Goal: Task Accomplishment & Management: Manage account settings

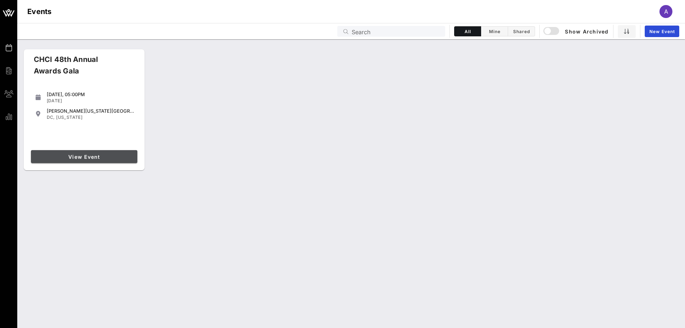
click at [81, 155] on span "View Event" at bounding box center [84, 157] width 101 height 6
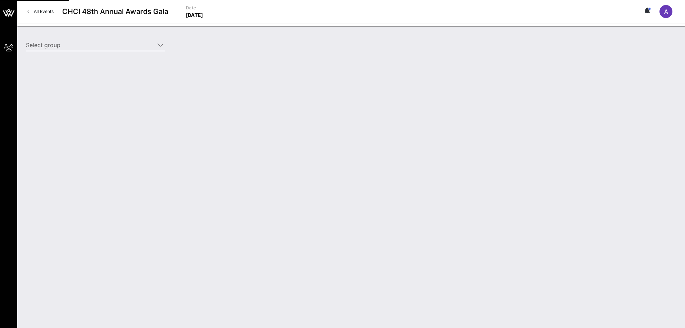
type input "Entertainment Software Association (ESA) (Entertainment Software Association (E…"
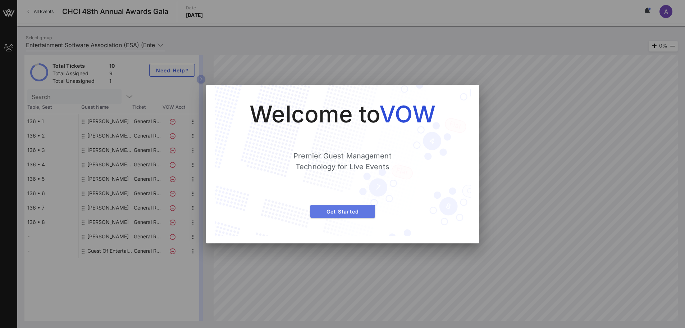
click at [352, 206] on button "Get Started" at bounding box center [342, 211] width 65 height 13
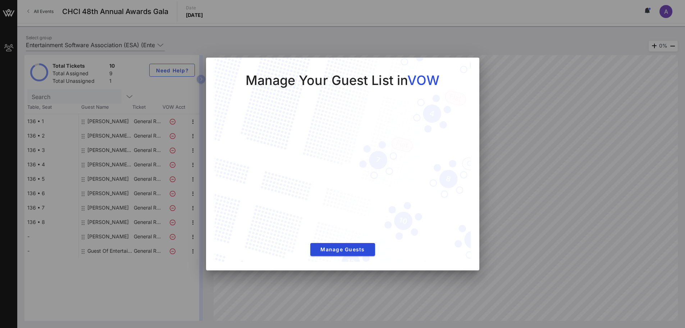
click at [506, 72] on div at bounding box center [342, 164] width 685 height 328
click at [339, 252] on span "Manage Guests" at bounding box center [342, 249] width 53 height 6
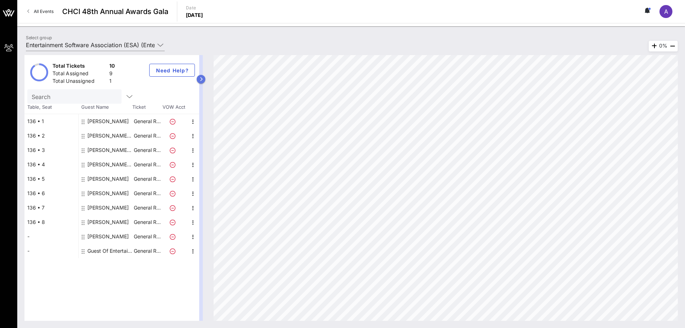
click at [200, 80] on icon "button" at bounding box center [201, 79] width 3 height 4
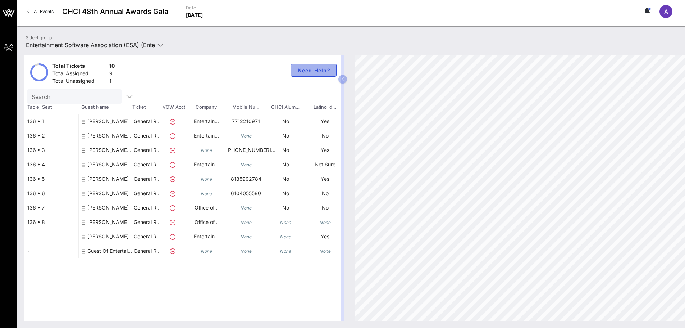
click at [314, 75] on button "Need Help?" at bounding box center [314, 70] width 46 height 13
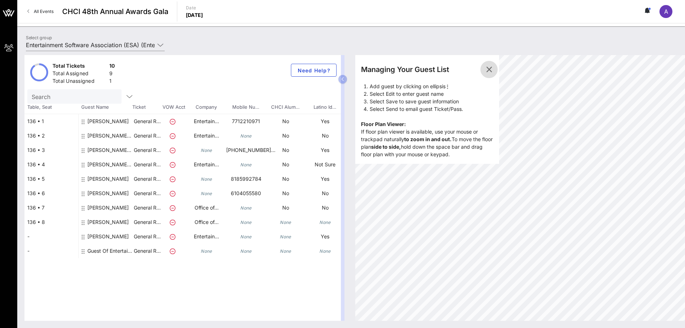
click at [491, 69] on icon "button" at bounding box center [489, 69] width 9 height 9
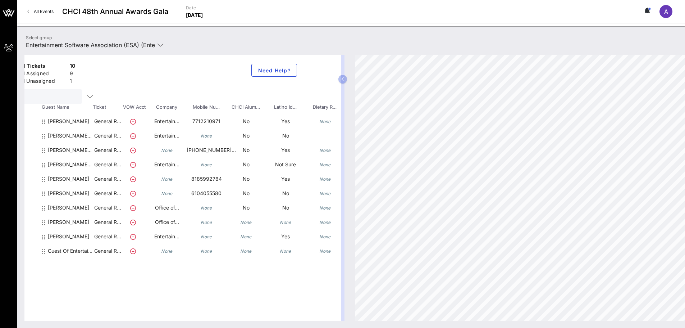
scroll to position [0, 95]
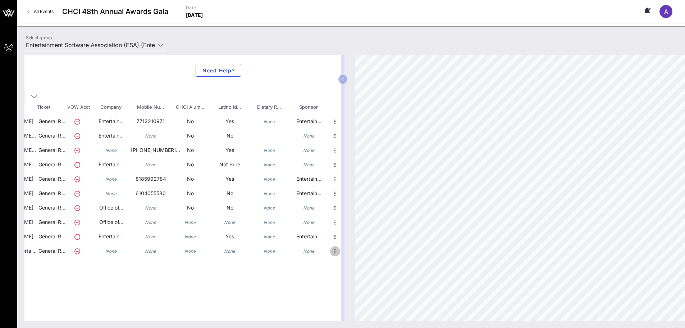
click at [334, 253] on icon "button" at bounding box center [335, 251] width 9 height 9
click at [216, 288] on div "Total Tickets 10 Total Assigned 9 Total Unassigned 1 Need Help? Search Table, S…" at bounding box center [182, 187] width 317 height 265
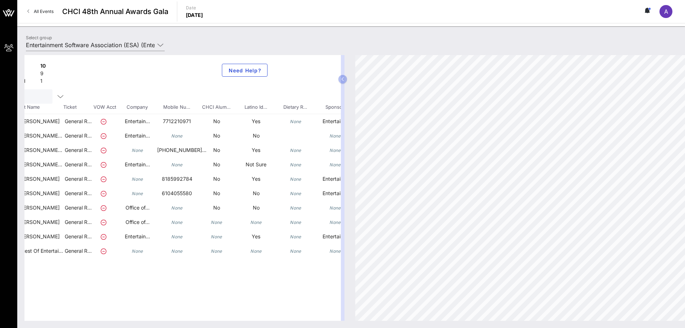
scroll to position [0, 0]
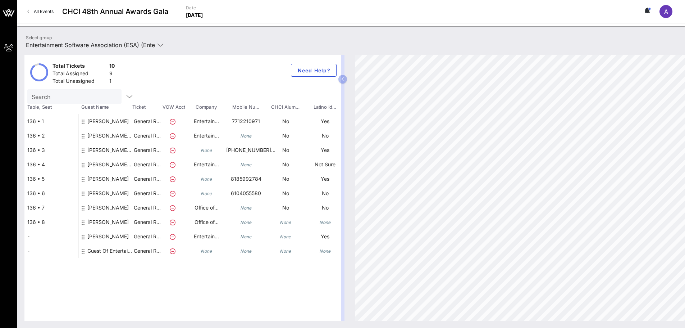
click at [93, 122] on div "[PERSON_NAME]" at bounding box center [107, 124] width 41 height 20
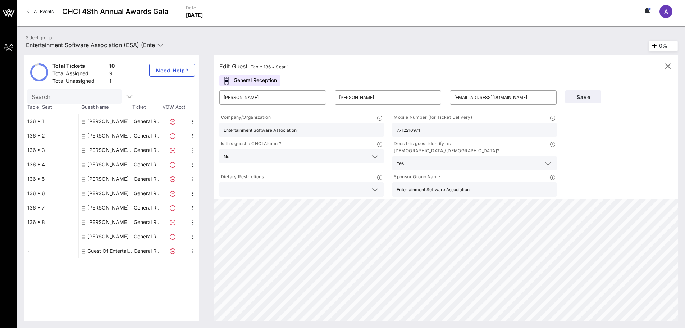
click at [99, 132] on div "[PERSON_NAME] Entertainment Software Association (ESA)" at bounding box center [109, 135] width 45 height 14
type input "[PERSON_NAME]"
type input "Entertainment Software Association (ESA)"
type input "[EMAIL_ADDRESS][DOMAIN_NAME]"
type input "Entertainment Software Association (ESA)"
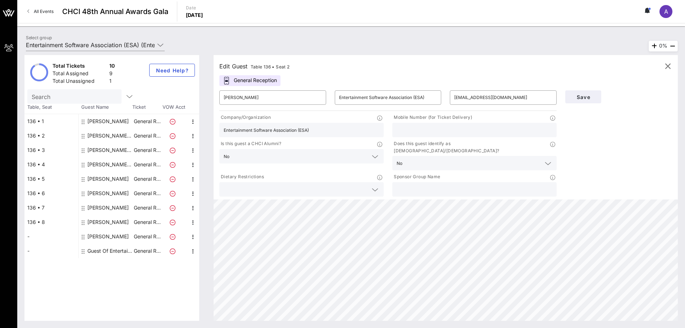
click at [105, 164] on div "[PERSON_NAME] Entertainment Software Association (ESA)" at bounding box center [109, 164] width 45 height 14
type input "[PERSON_NAME]"
type input "[EMAIL_ADDRESS][DOMAIN_NAME]"
type input "Entertainment Software Association"
click at [106, 181] on div "[PERSON_NAME]" at bounding box center [107, 179] width 41 height 14
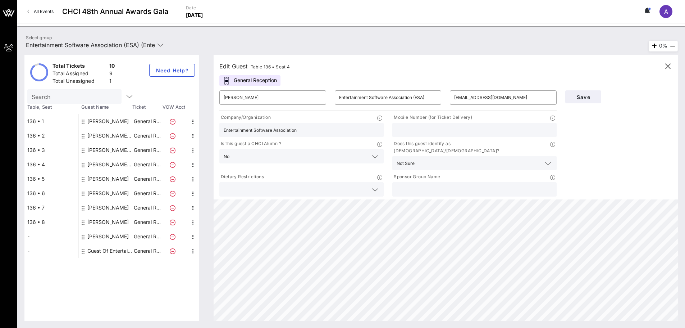
type input "[PERSON_NAME]"
type input "[PERSON_NAME][EMAIL_ADDRESS][PERSON_NAME][DOMAIN_NAME]"
type input "8185992784"
type input "Entertainment Software Association"
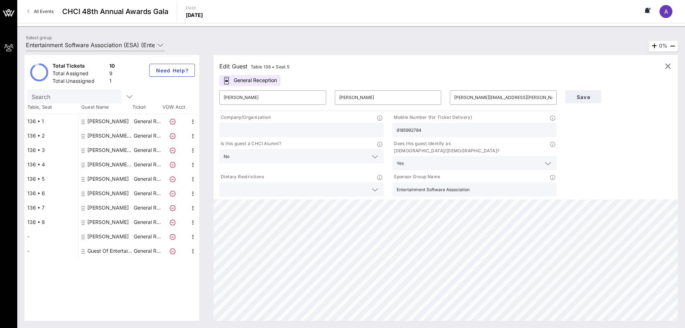
click at [108, 192] on div "[PERSON_NAME]" at bounding box center [107, 193] width 41 height 14
type input "[PERSON_NAME]"
type input "[PERSON_NAME][EMAIL_ADDRESS][PERSON_NAME][DOMAIN_NAME]"
type input "6104055580"
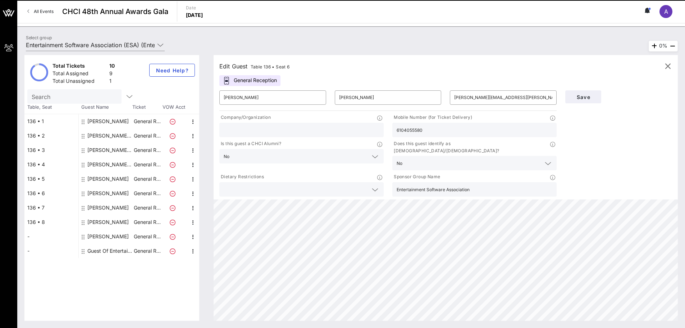
click at [108, 206] on div "[PERSON_NAME]" at bounding box center [107, 207] width 41 height 14
type input "Alyssa"
type input "Slaimen"
type input "[EMAIL_ADDRESS][DOMAIN_NAME]"
type input "Office of Senator [PERSON_NAME]"
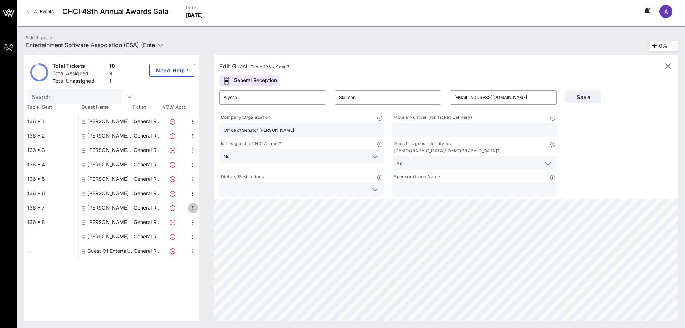
click at [193, 205] on icon "button" at bounding box center [193, 208] width 9 height 9
click at [203, 210] on div "Edit" at bounding box center [211, 210] width 26 height 14
click at [192, 208] on icon "button" at bounding box center [193, 208] width 9 height 9
click at [206, 225] on div "Delete" at bounding box center [211, 225] width 14 height 6
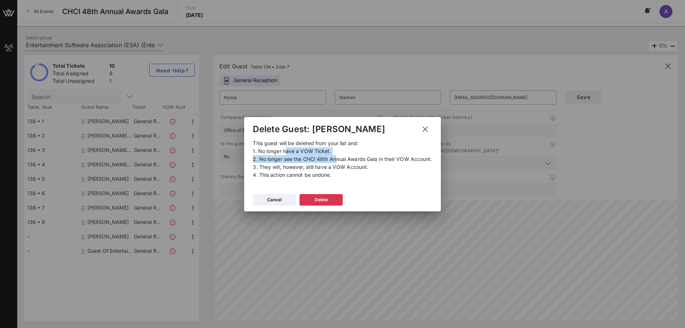
drag, startPoint x: 264, startPoint y: 151, endPoint x: 313, endPoint y: 159, distance: 49.2
click at [313, 159] on p "This guest will be deleted from your list and: 1. No longer have a VOW Ticket. …" at bounding box center [342, 159] width 179 height 40
drag, startPoint x: 383, startPoint y: 165, endPoint x: 340, endPoint y: 173, distance: 43.2
click at [340, 173] on p "This guest will be deleted from your list and: 1. No longer have a VOW Ticket. …" at bounding box center [342, 159] width 179 height 40
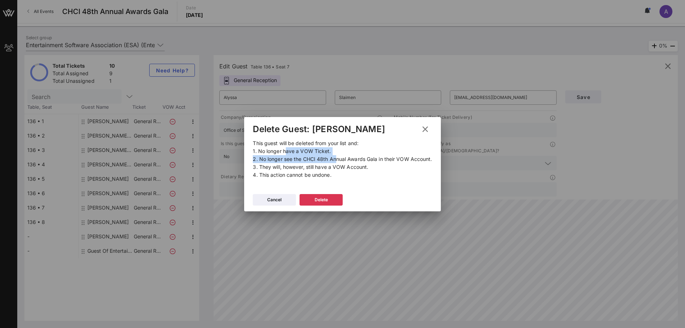
click at [340, 173] on p "This guest will be deleted from your list and: 1. No longer have a VOW Ticket. …" at bounding box center [342, 159] width 179 height 40
click at [274, 201] on icon at bounding box center [274, 199] width 5 height 4
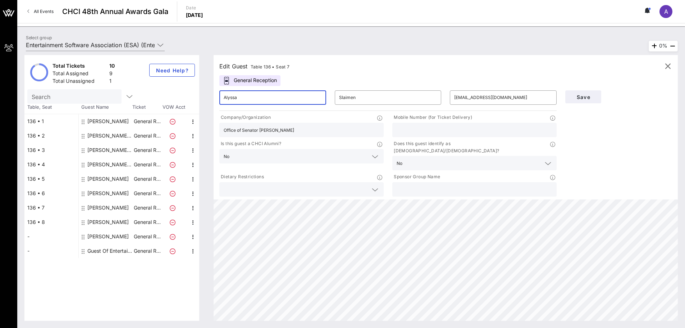
drag, startPoint x: 247, startPoint y: 101, endPoint x: 174, endPoint y: 96, distance: 73.9
click at [176, 96] on div "Total Tickets 10 Total Assigned 9 Total Unassigned 1 Need Help? Search Table, S…" at bounding box center [351, 187] width 654 height 265
click at [119, 224] on div "[PERSON_NAME]" at bounding box center [107, 222] width 41 height 14
type input "[PERSON_NAME]"
type input "Grams"
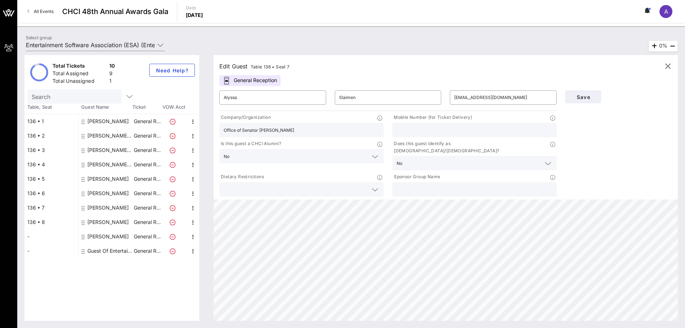
type input "[PERSON_NAME][EMAIL_ADDRESS][PERSON_NAME][DOMAIN_NAME]"
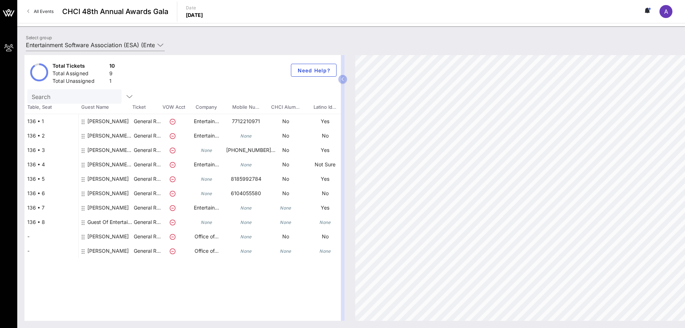
scroll to position [0, 95]
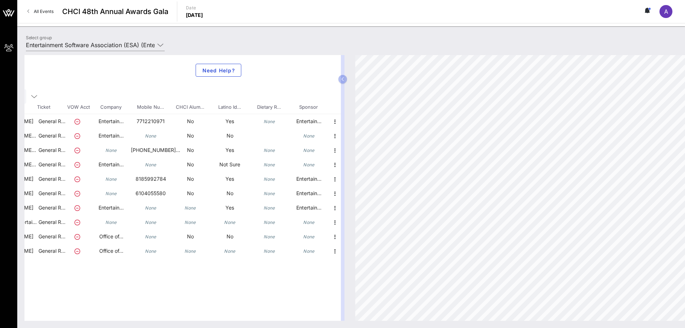
drag, startPoint x: 209, startPoint y: 315, endPoint x: 123, endPoint y: 315, distance: 86.0
click at [113, 314] on div "Total Tickets 10 Total Assigned 9 Total Unassigned 1 Need Help? Search Table, S…" at bounding box center [182, 187] width 317 height 265
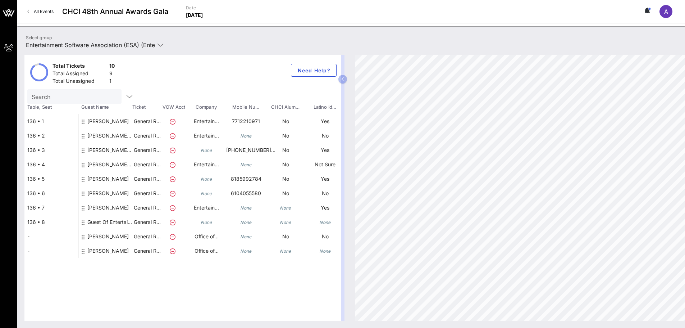
click at [138, 268] on div "Total Tickets 10 Total Assigned 9 Total Unassigned 1 Need Help? Search Table, S…" at bounding box center [182, 187] width 317 height 265
click at [318, 73] on span "Need Help?" at bounding box center [313, 70] width 33 height 6
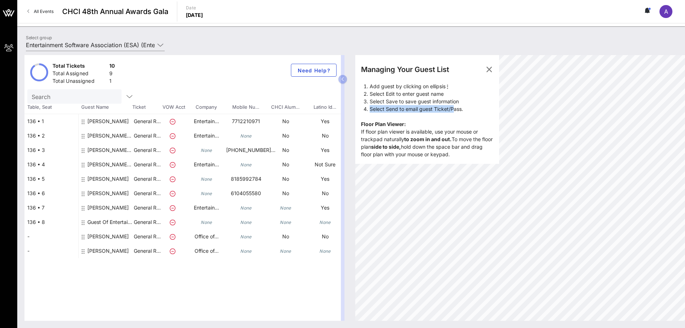
drag, startPoint x: 369, startPoint y: 109, endPoint x: 455, endPoint y: 109, distance: 86.3
click at [455, 109] on li "Select Send to email guest Ticket/Pass." at bounding box center [432, 109] width 124 height 8
click at [467, 108] on li "Select Send to email guest Ticket/Pass." at bounding box center [432, 109] width 124 height 8
drag, startPoint x: 467, startPoint y: 108, endPoint x: 364, endPoint y: 108, distance: 102.5
click at [370, 108] on li "Select Send to email guest Ticket/Pass." at bounding box center [432, 109] width 124 height 8
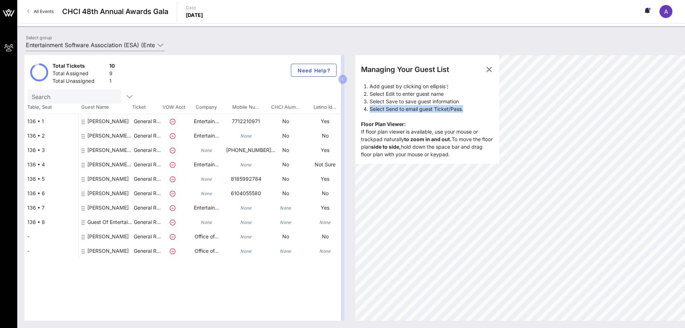
click at [370, 108] on li "Select Send to email guest Ticket/Pass." at bounding box center [432, 109] width 124 height 8
click at [173, 44] on div "Select group Entertainment Software Association (ESA) (Entertainment Software A…" at bounding box center [99, 45] width 155 height 25
click at [648, 10] on icon at bounding box center [649, 10] width 2 height 4
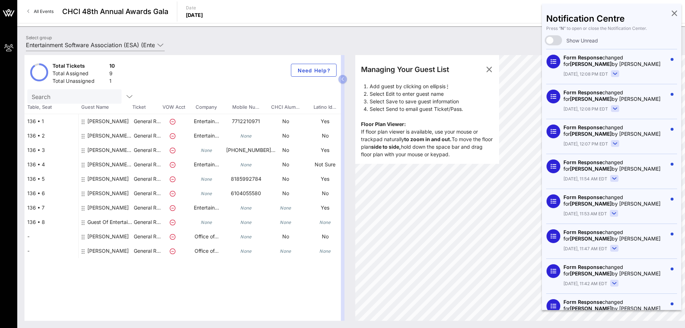
click at [672, 14] on icon at bounding box center [674, 12] width 5 height 1
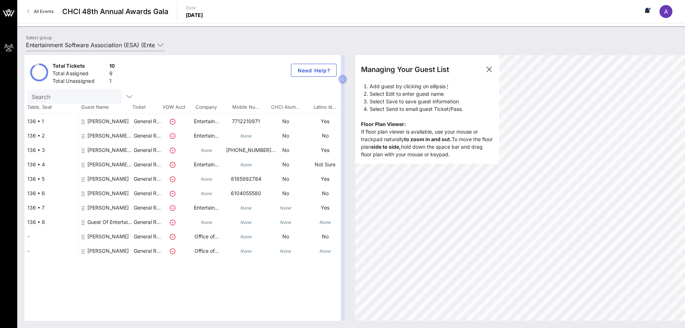
click at [173, 237] on icon at bounding box center [173, 237] width 6 height 6
click at [325, 239] on p "No" at bounding box center [325, 236] width 40 height 14
click at [309, 314] on div "Total Tickets 10 Total Assigned 9 Total Unassigned 1 Need Help? Search Table, S…" at bounding box center [182, 187] width 317 height 265
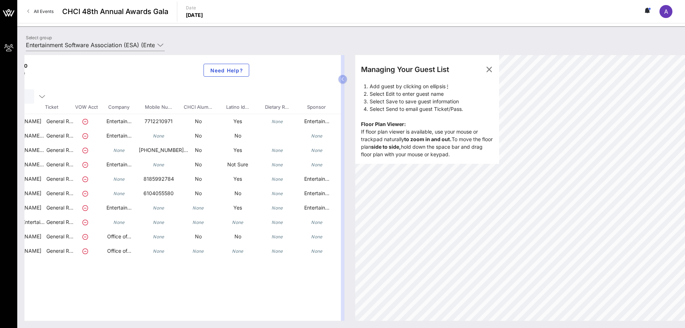
scroll to position [0, 95]
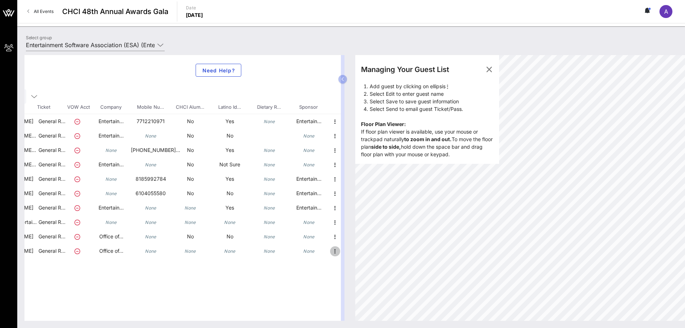
click at [335, 251] on icon "button" at bounding box center [335, 251] width 9 height 9
click at [353, 267] on div "Delete" at bounding box center [353, 268] width 14 height 6
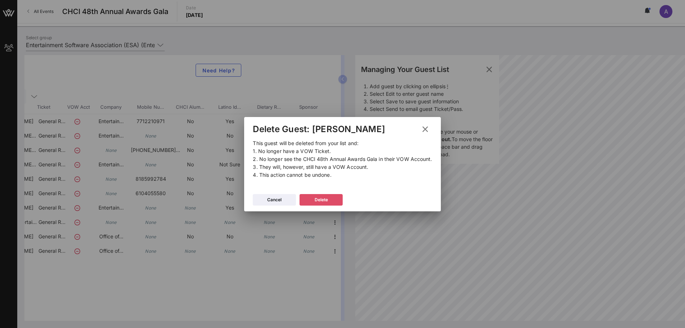
click at [324, 203] on button "Delete" at bounding box center [321, 200] width 43 height 12
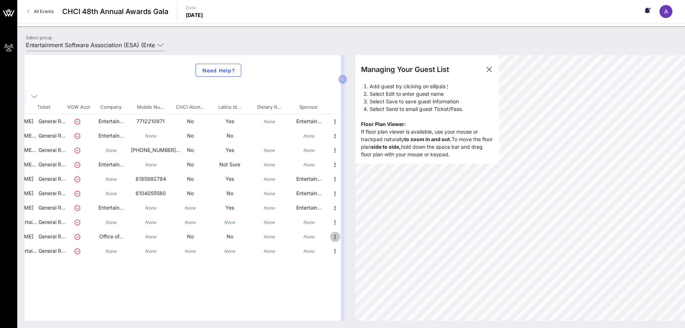
click at [336, 238] on icon "button" at bounding box center [335, 236] width 9 height 9
click at [345, 253] on div "Delete" at bounding box center [353, 253] width 26 height 14
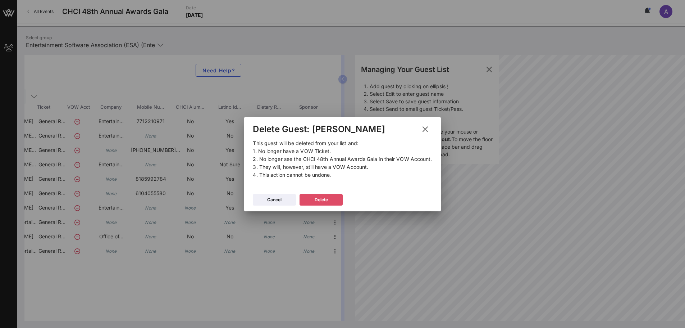
click at [327, 199] on div "Delete" at bounding box center [321, 199] width 13 height 7
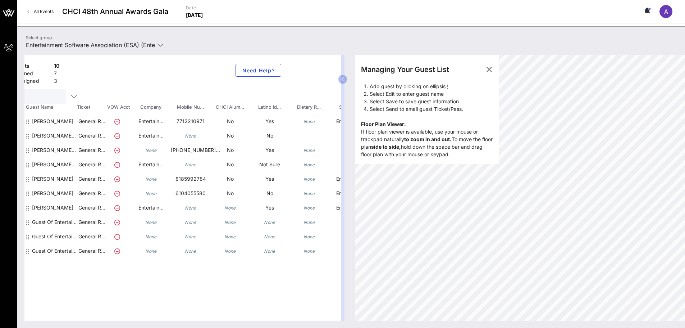
scroll to position [0, 0]
